Goal: Task Accomplishment & Management: Manage account settings

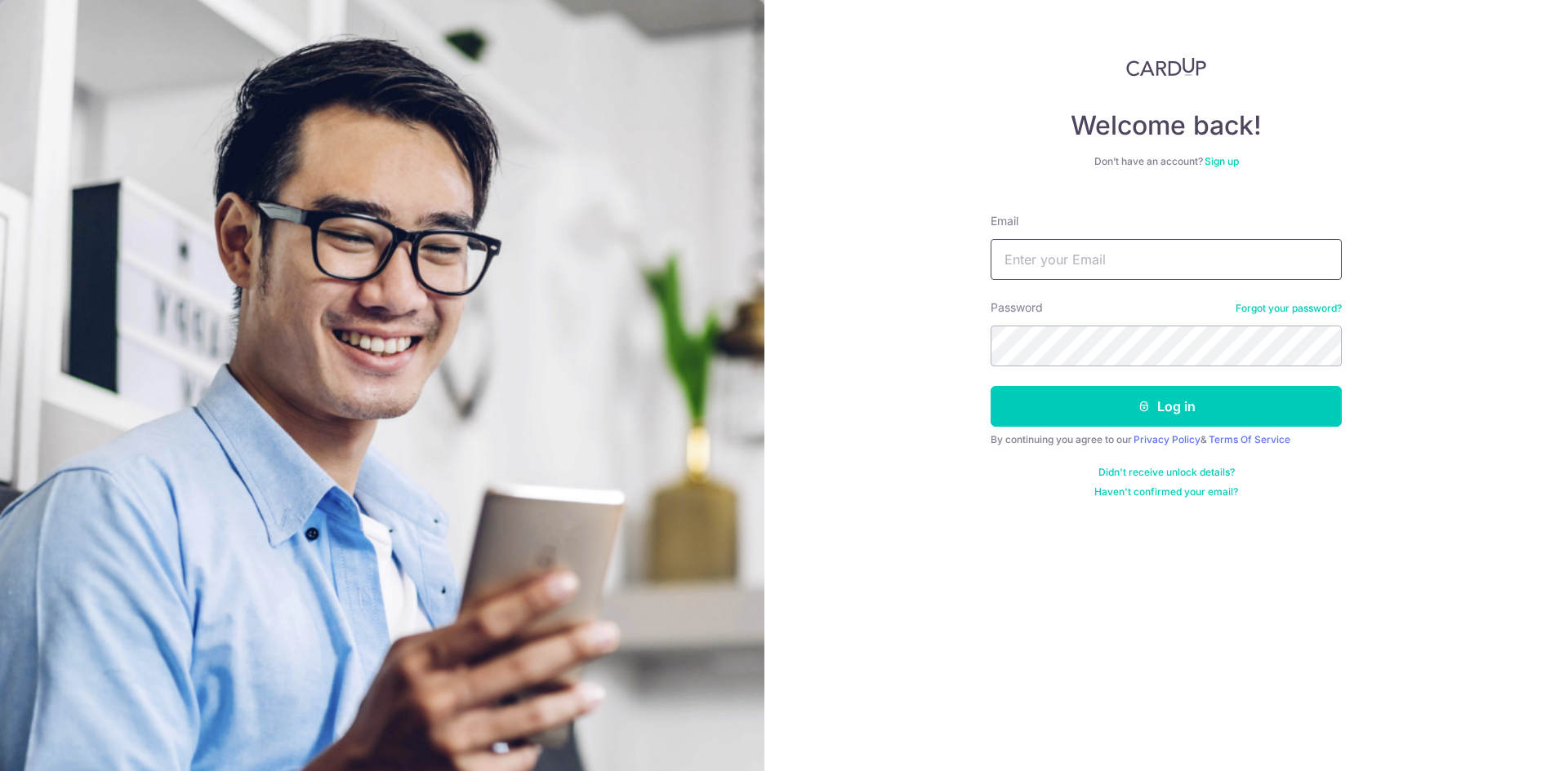
click at [1094, 262] on input "Email" at bounding box center [1166, 259] width 351 height 41
type input "[EMAIL_ADDRESS][DOMAIN_NAME]"
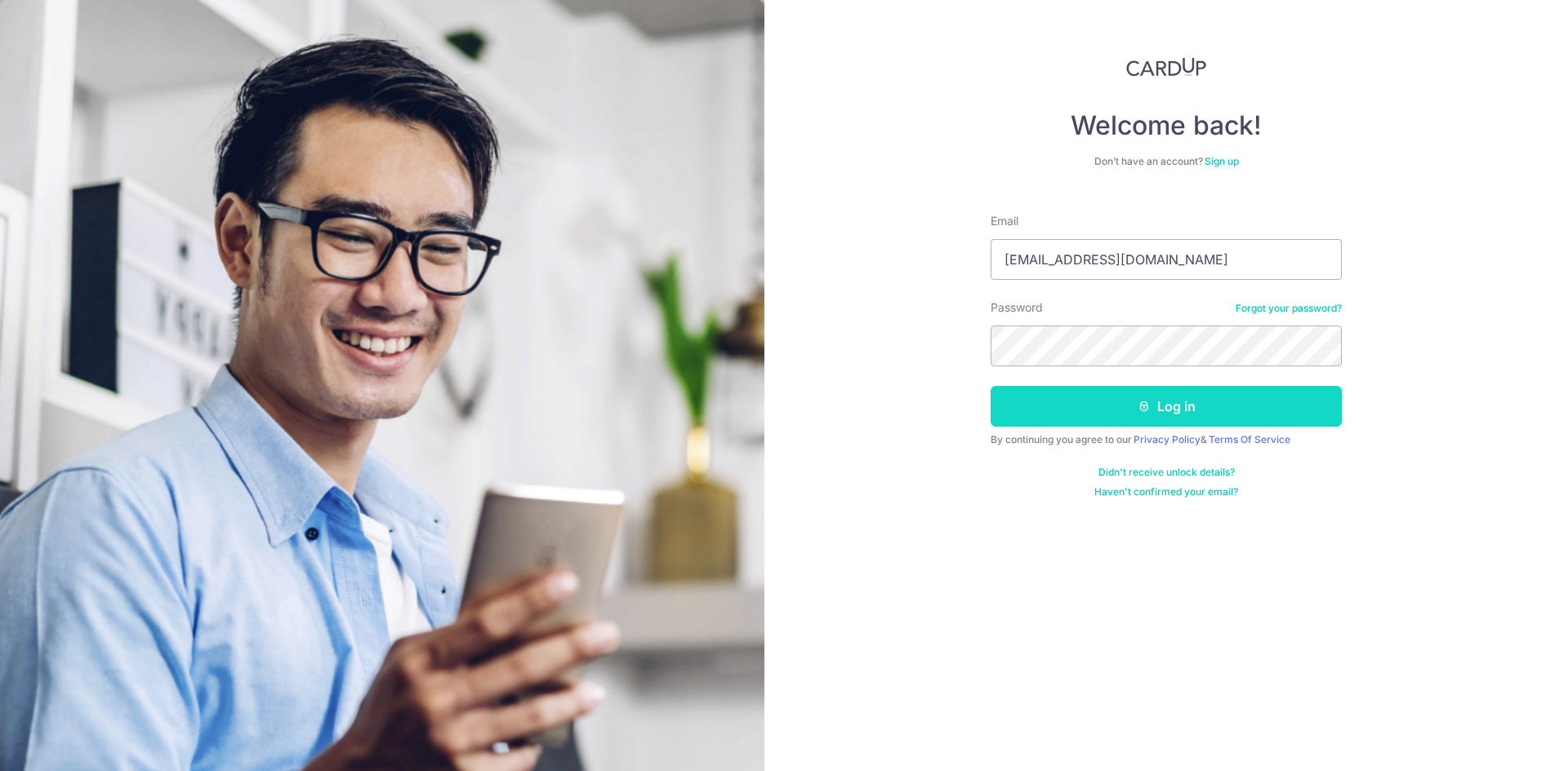
click at [1182, 416] on button "Log in" at bounding box center [1166, 406] width 351 height 41
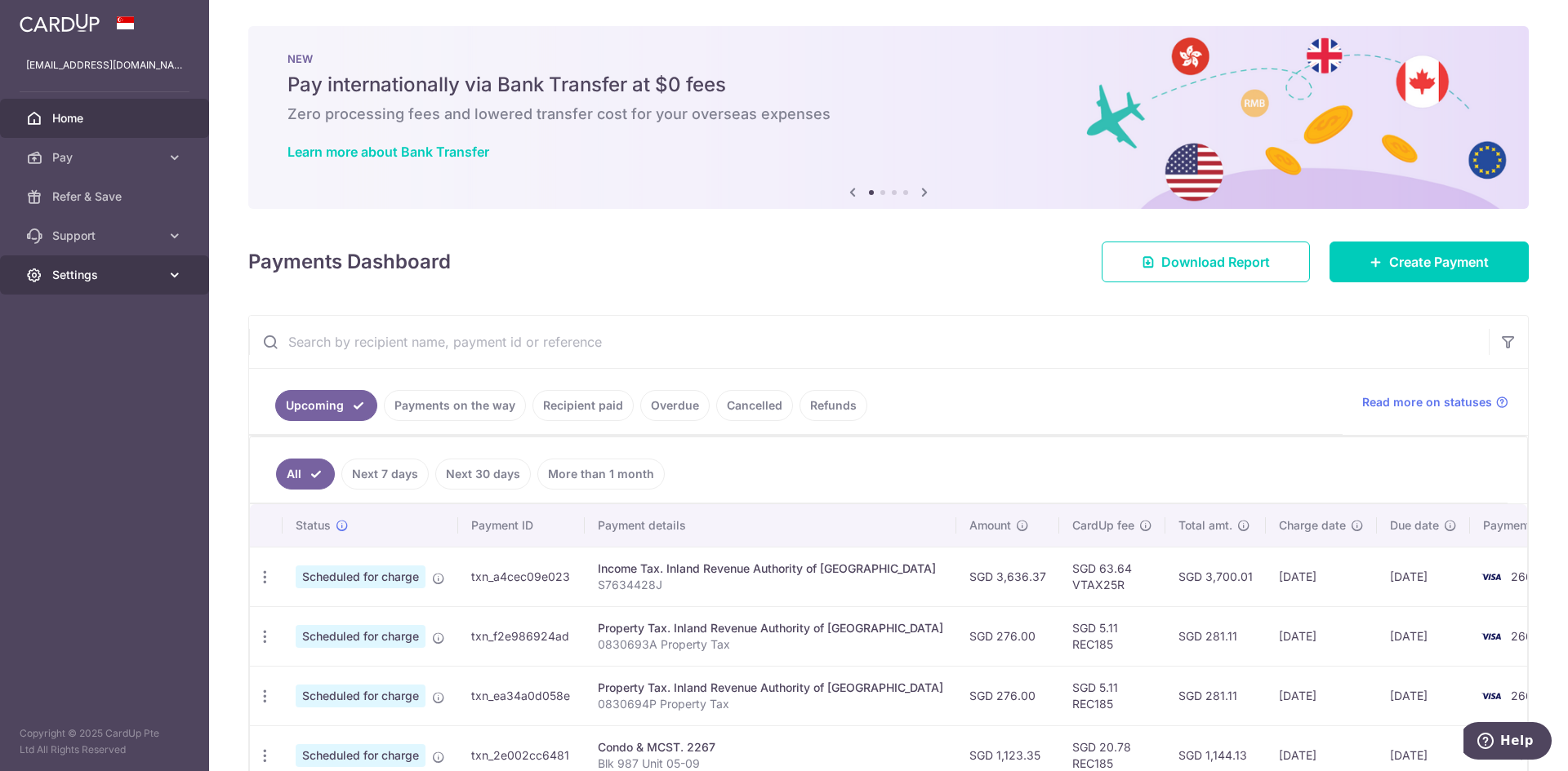
click at [92, 274] on span "Settings" at bounding box center [105, 275] width 108 height 17
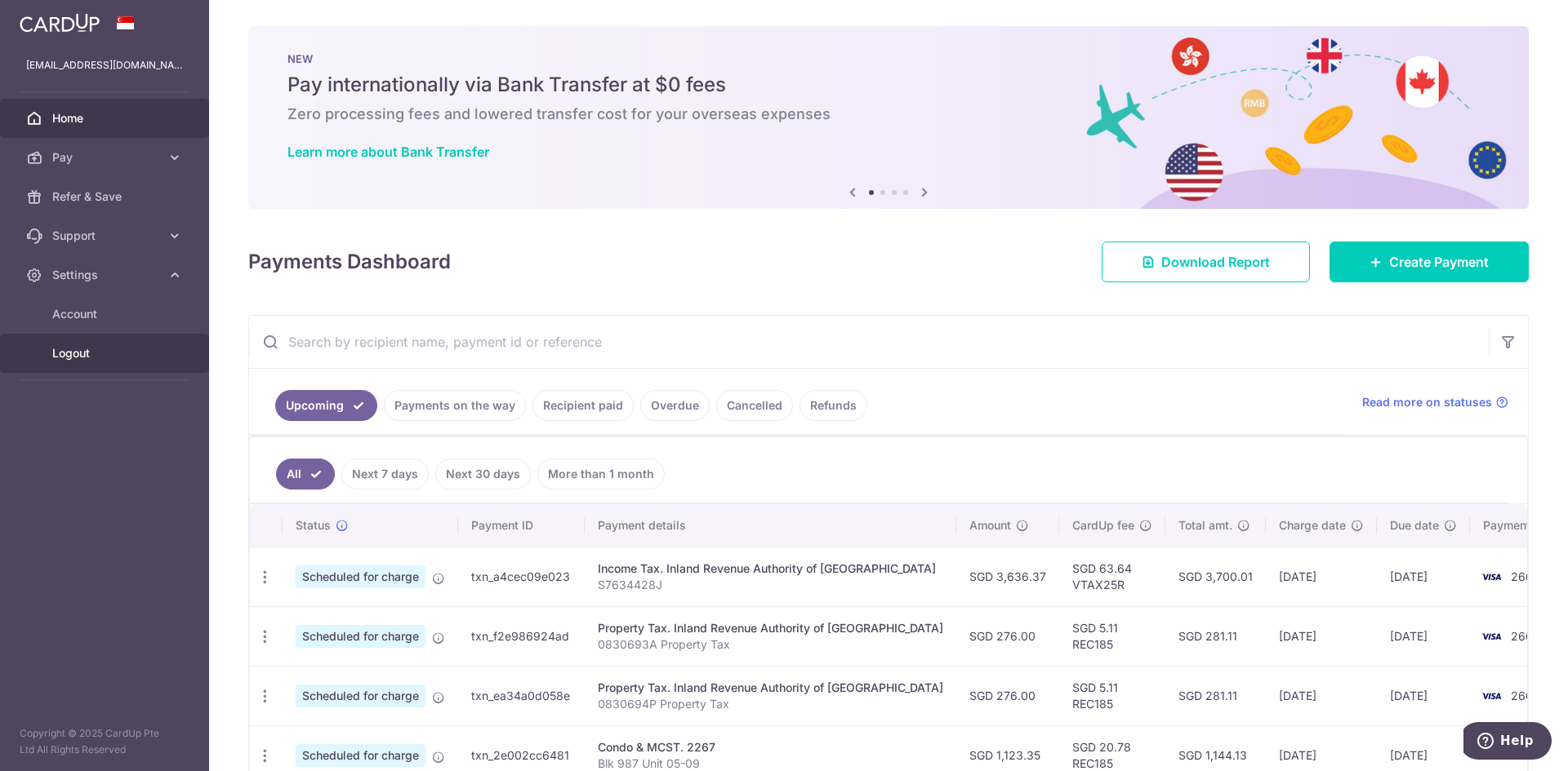
click at [85, 349] on span "Logout" at bounding box center [105, 354] width 108 height 17
